Goal: Task Accomplishment & Management: Manage account settings

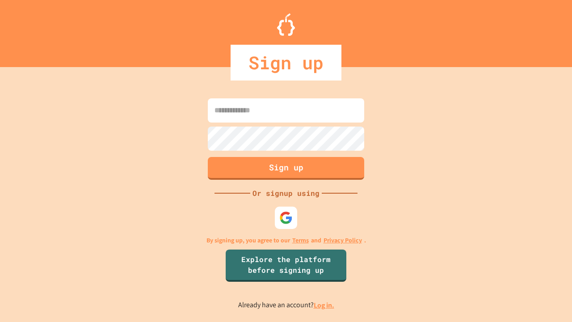
click at [324, 305] on link "Log in." at bounding box center [324, 304] width 21 height 9
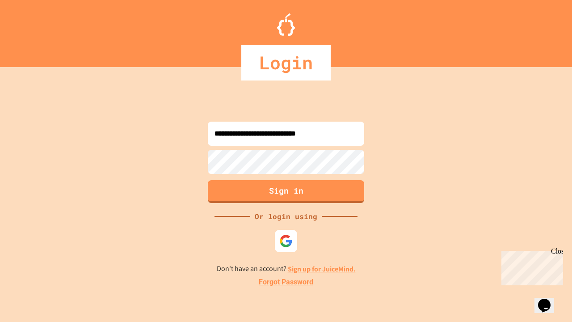
type input "**********"
